Goal: Task Accomplishment & Management: Complete application form

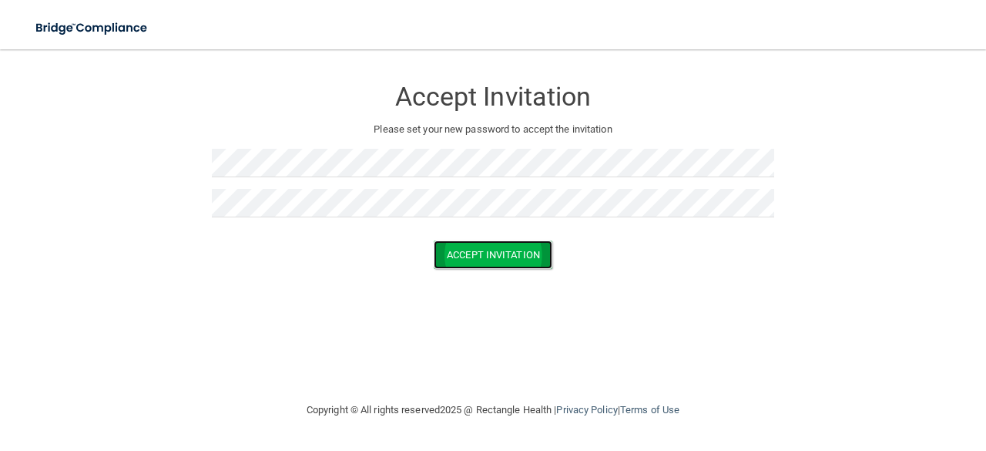
click at [490, 254] on button "Accept Invitation" at bounding box center [493, 254] width 119 height 29
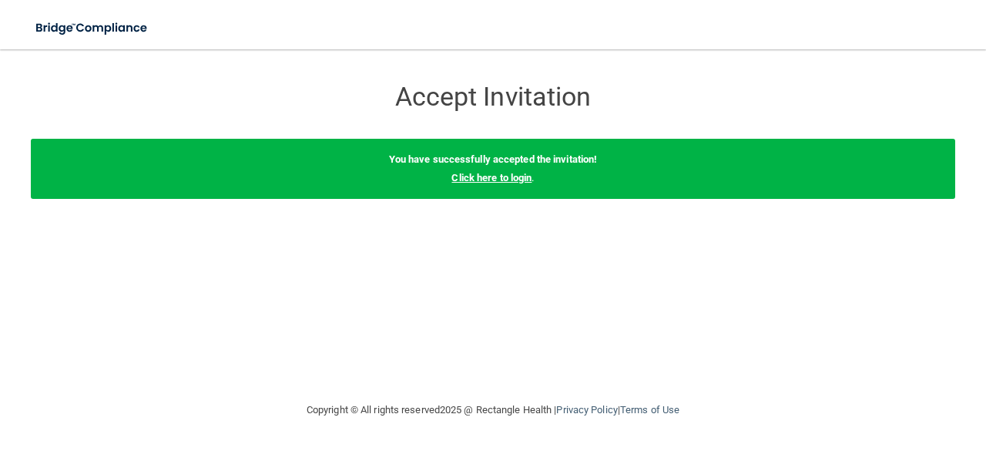
click at [478, 176] on link "Click here to login" at bounding box center [492, 178] width 80 height 12
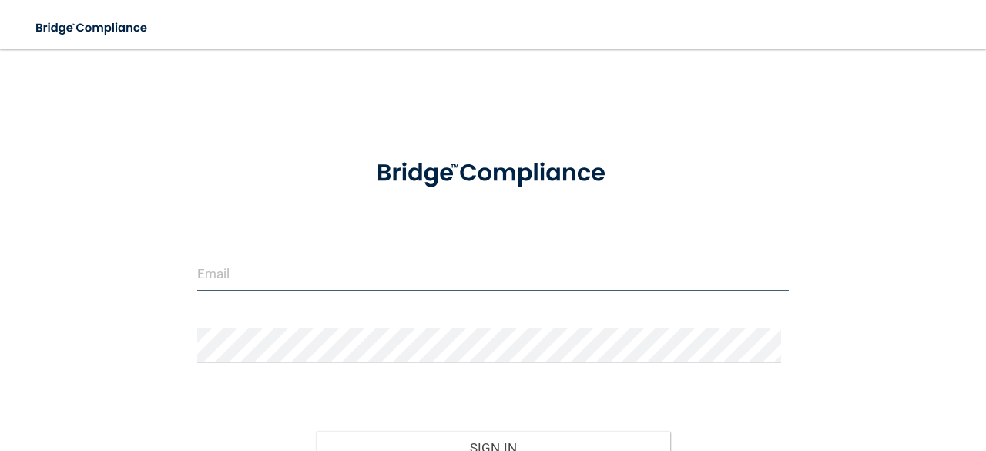
type input "[EMAIL_ADDRESS][DOMAIN_NAME]"
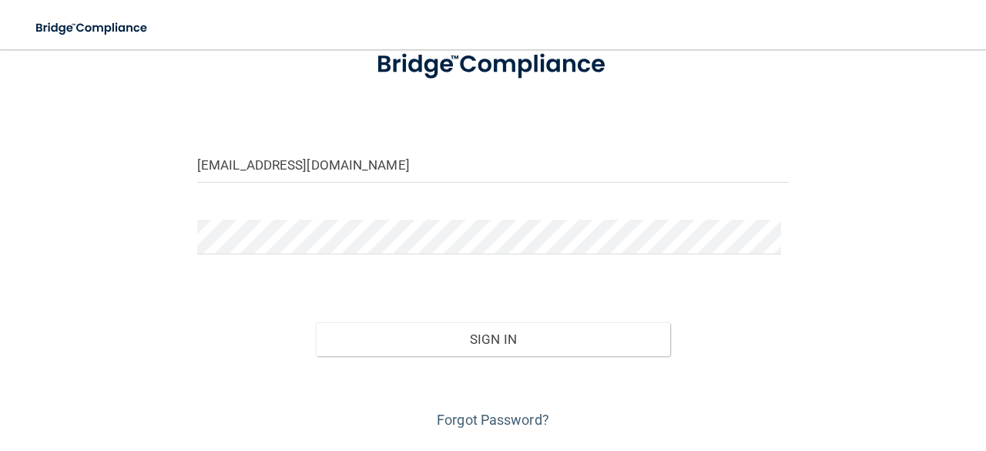
scroll to position [109, 0]
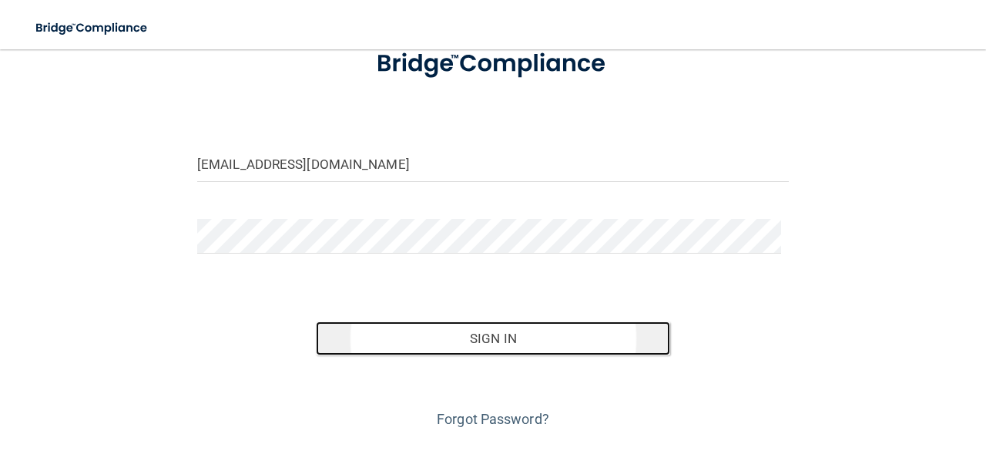
click at [476, 332] on button "Sign In" at bounding box center [493, 338] width 355 height 34
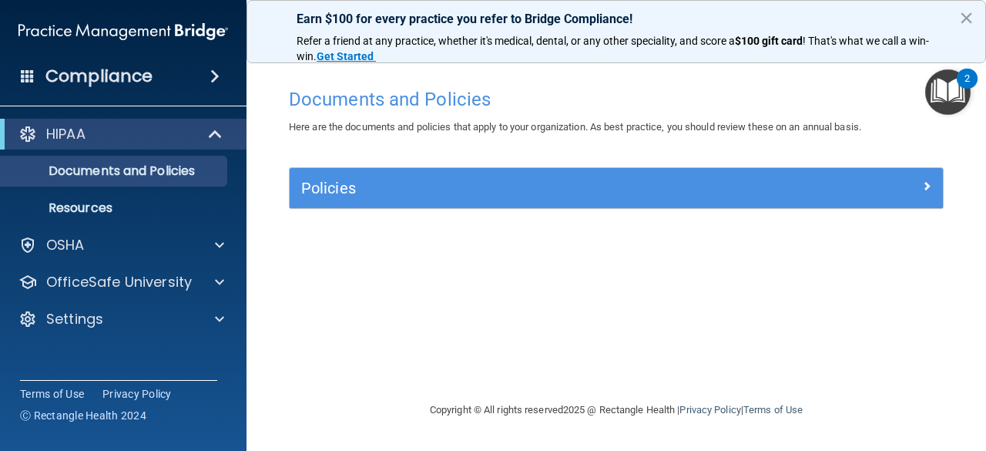
click at [952, 87] on img "Open Resource Center, 2 new notifications" at bounding box center [947, 91] width 45 height 45
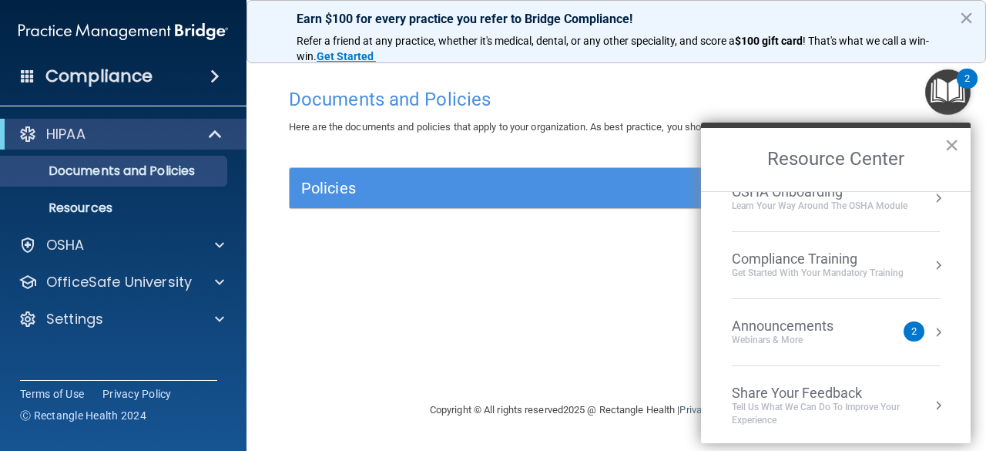
scroll to position [94, 0]
click at [861, 337] on div "Webinars & More" at bounding box center [798, 340] width 133 height 13
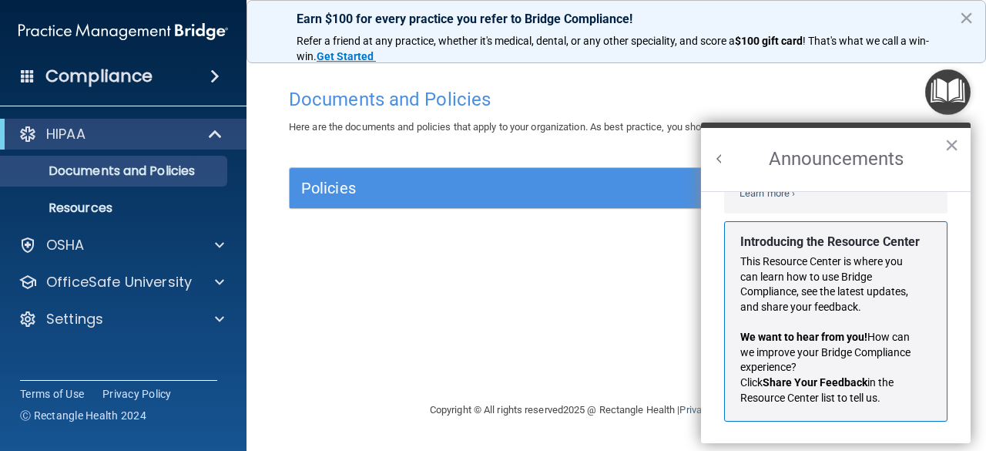
scroll to position [0, 0]
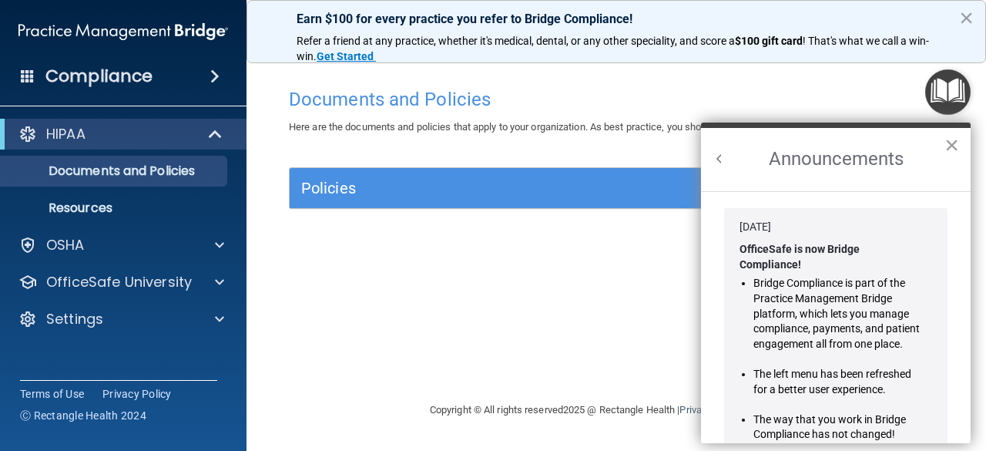
click at [954, 133] on button "×" at bounding box center [952, 145] width 15 height 25
